Goal: Navigation & Orientation: Understand site structure

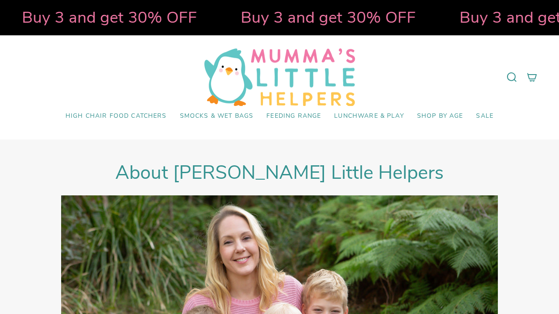
select select "pictures-first"
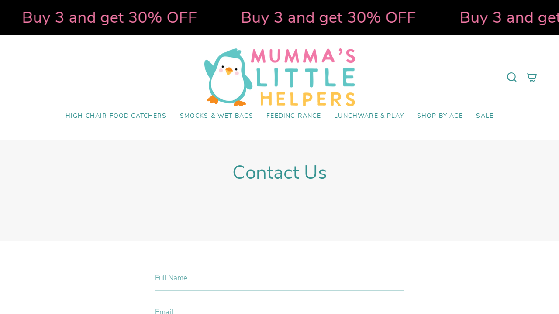
select select "pictures-first"
